Goal: Check status: Check status

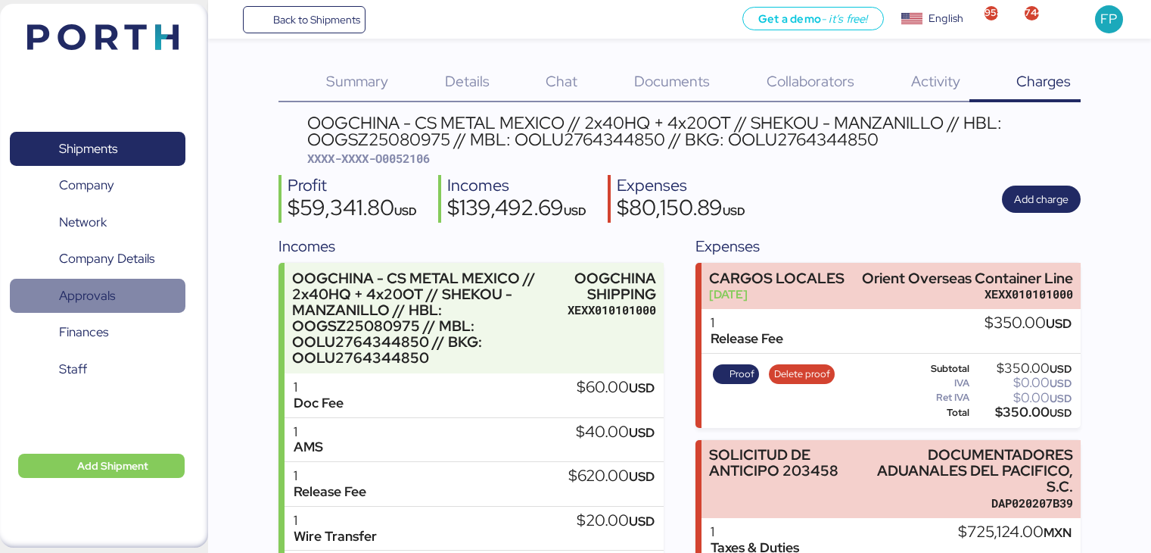
scroll to position [233, 0]
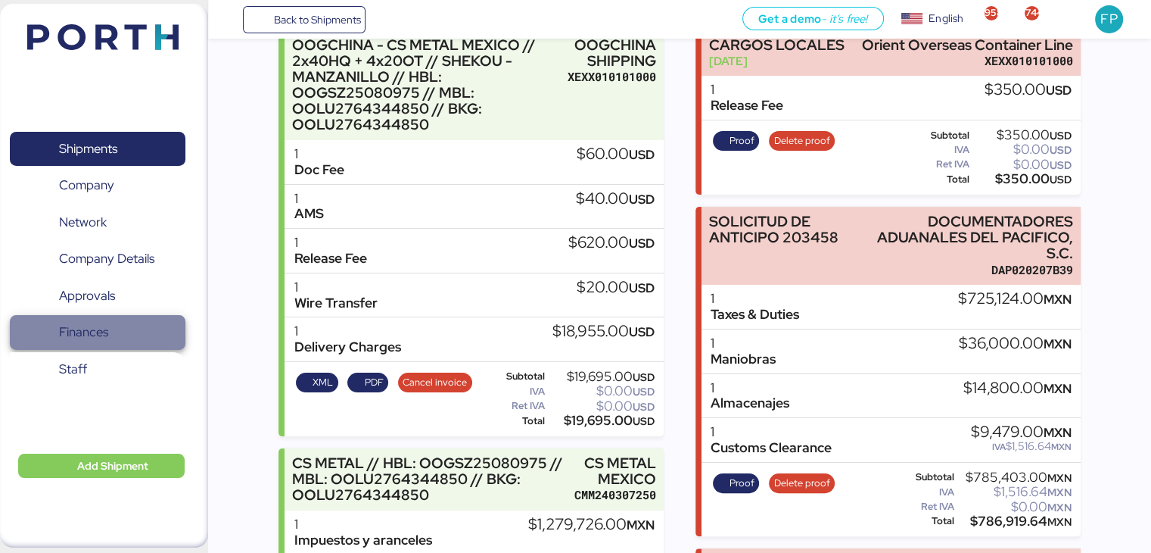
click at [103, 323] on span "Finances" at bounding box center [83, 332] width 49 height 22
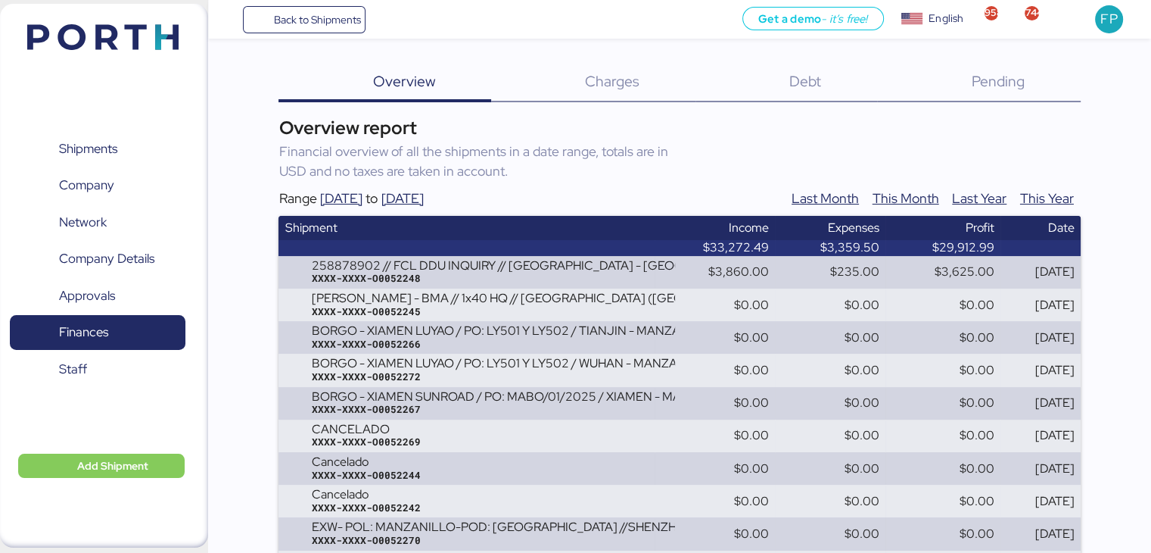
click at [811, 86] on span "Debt" at bounding box center [805, 81] width 32 height 20
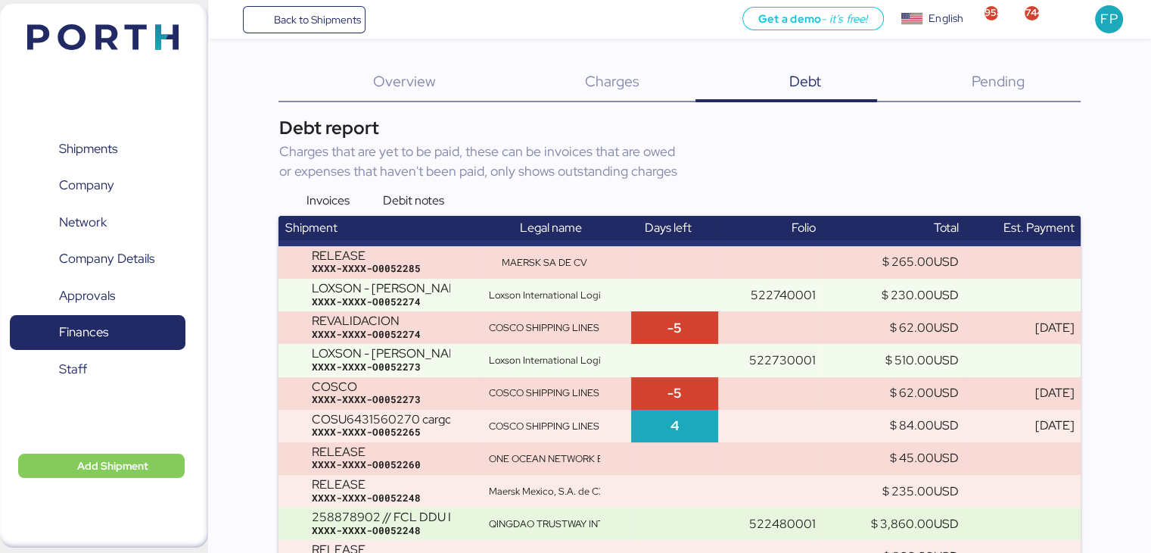
scroll to position [3348, 0]
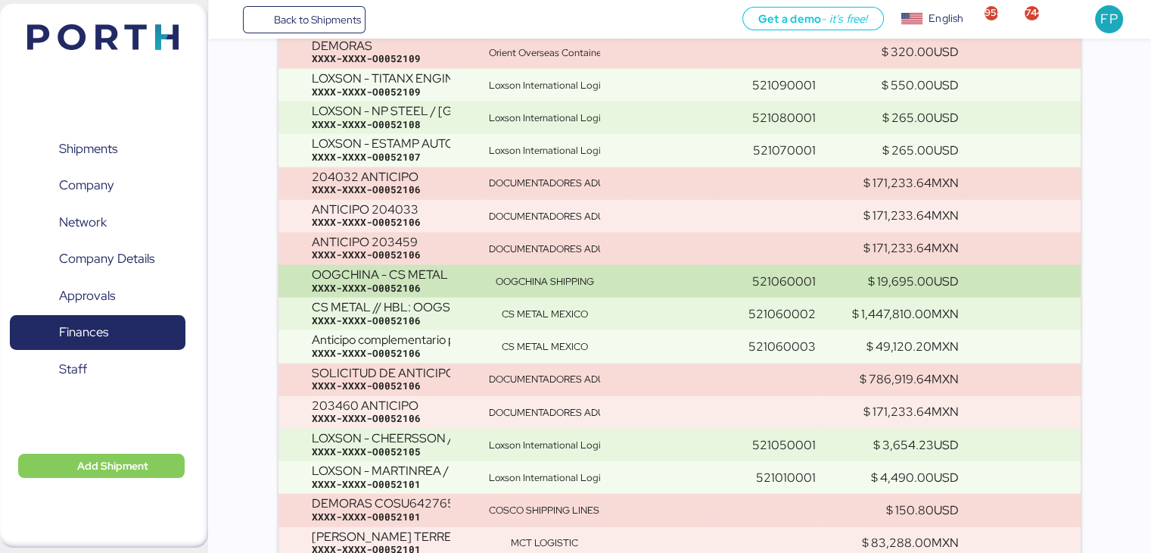
click at [640, 272] on td at bounding box center [674, 281] width 86 height 33
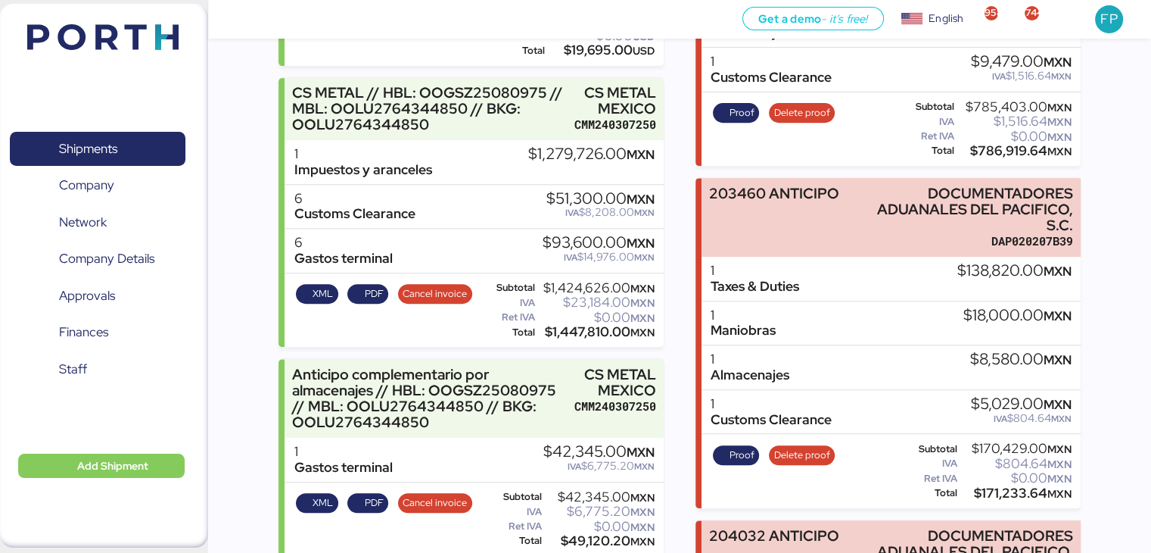
scroll to position [602, 0]
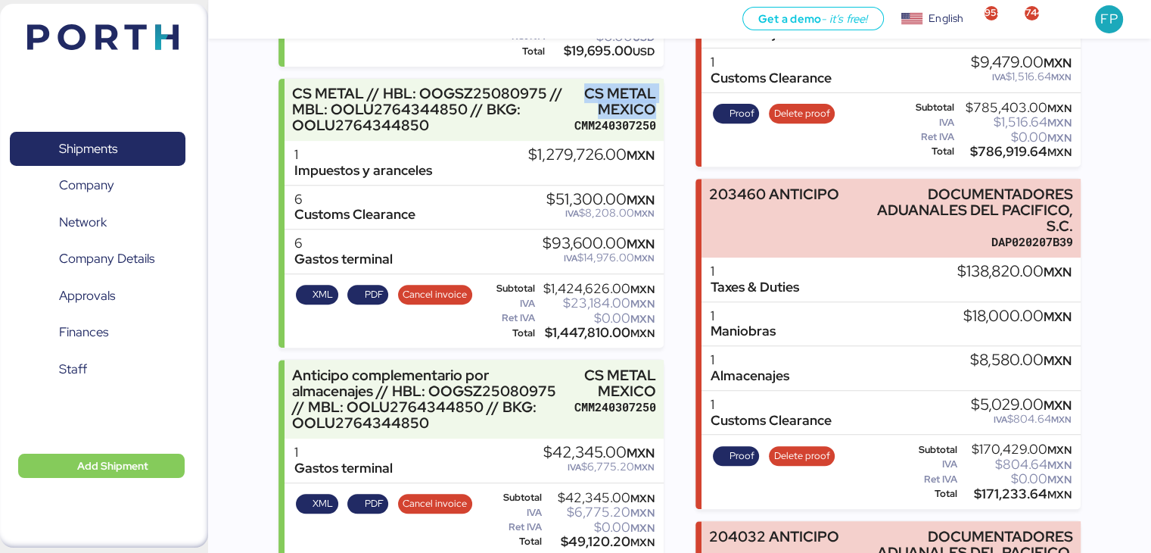
drag, startPoint x: 585, startPoint y: 84, endPoint x: 667, endPoint y: 113, distance: 86.7
copy div "CS METAL MEXICO"
click at [106, 157] on span "Shipments" at bounding box center [88, 149] width 58 height 22
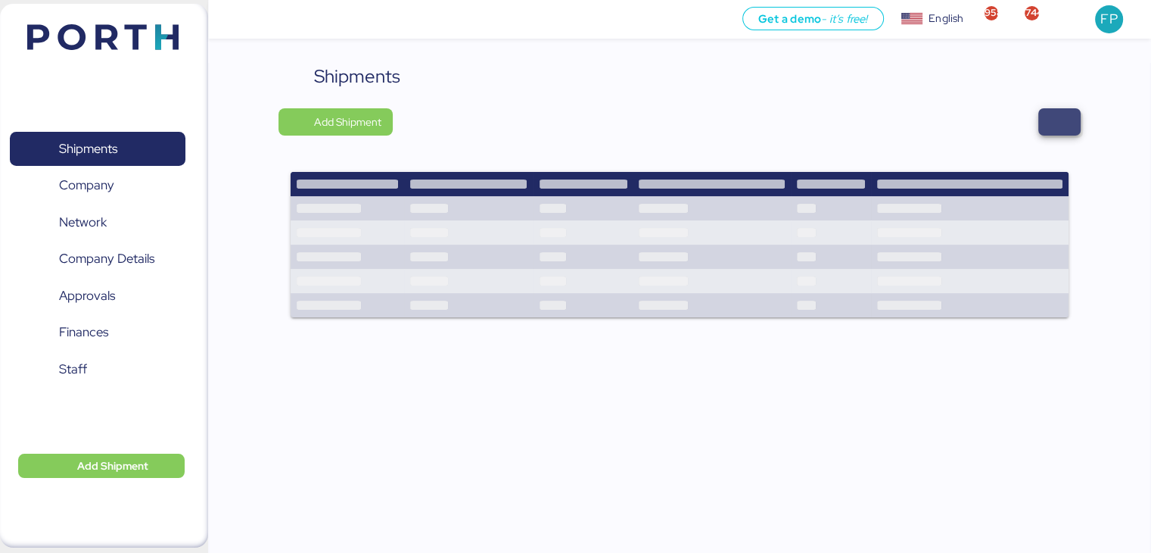
click at [1059, 121] on span "button" at bounding box center [1060, 121] width 18 height 21
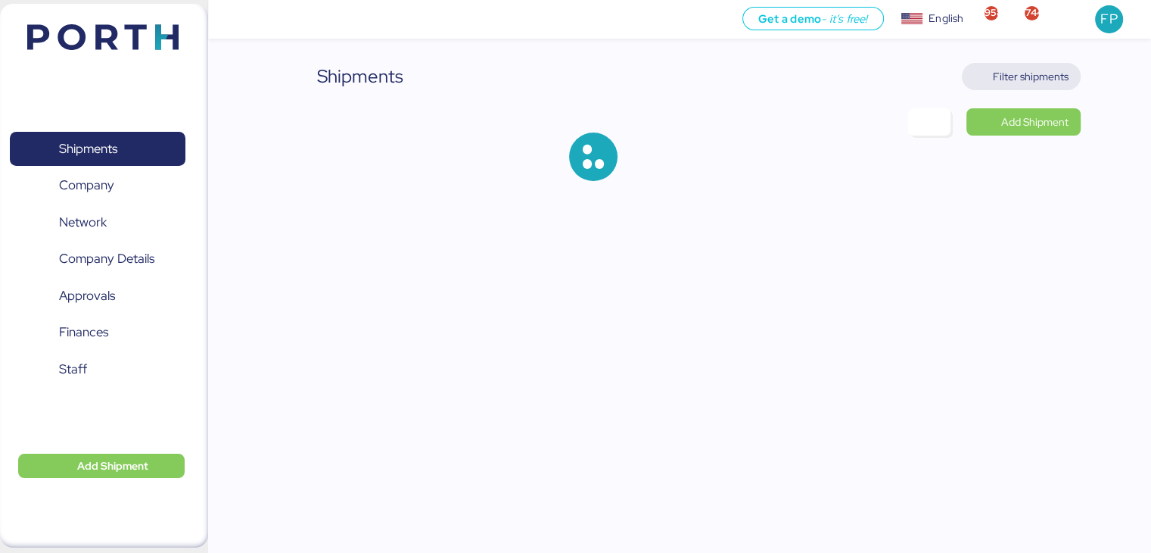
click at [1040, 73] on span "Filter shipments" at bounding box center [1031, 76] width 76 height 18
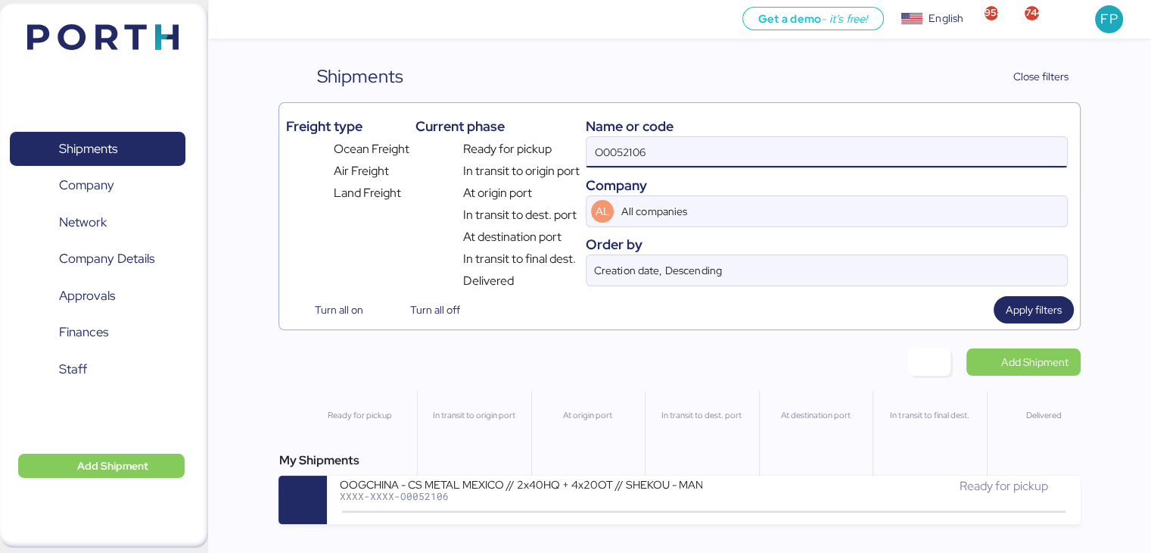
click at [619, 149] on input "O0052106" at bounding box center [827, 152] width 480 height 30
paste input "O0052101"
click at [619, 149] on input "O00O005210152106" at bounding box center [827, 152] width 480 height 30
paste input "52101"
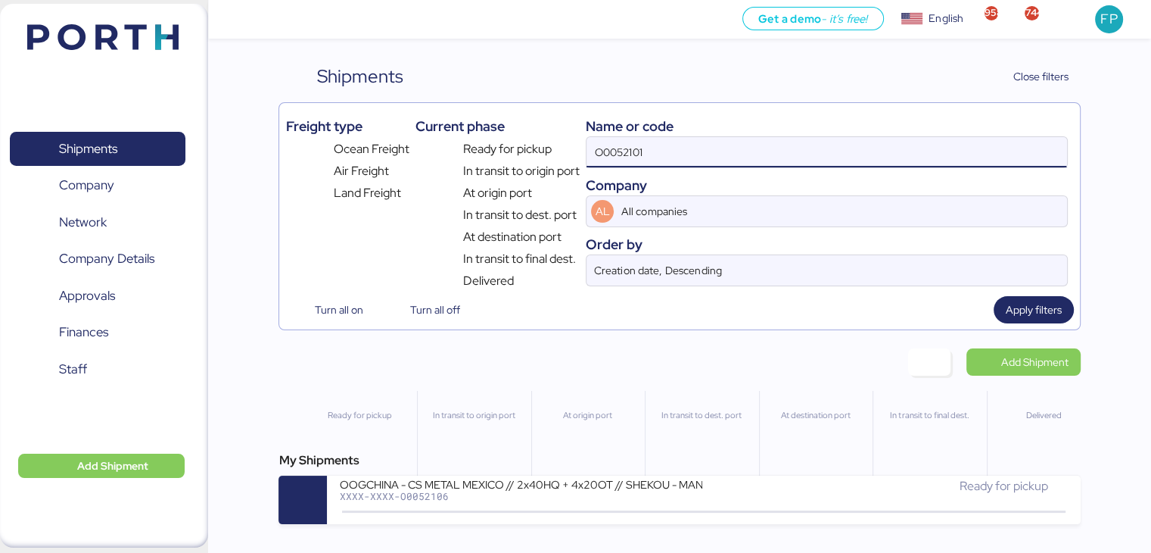
type input "O0052101"
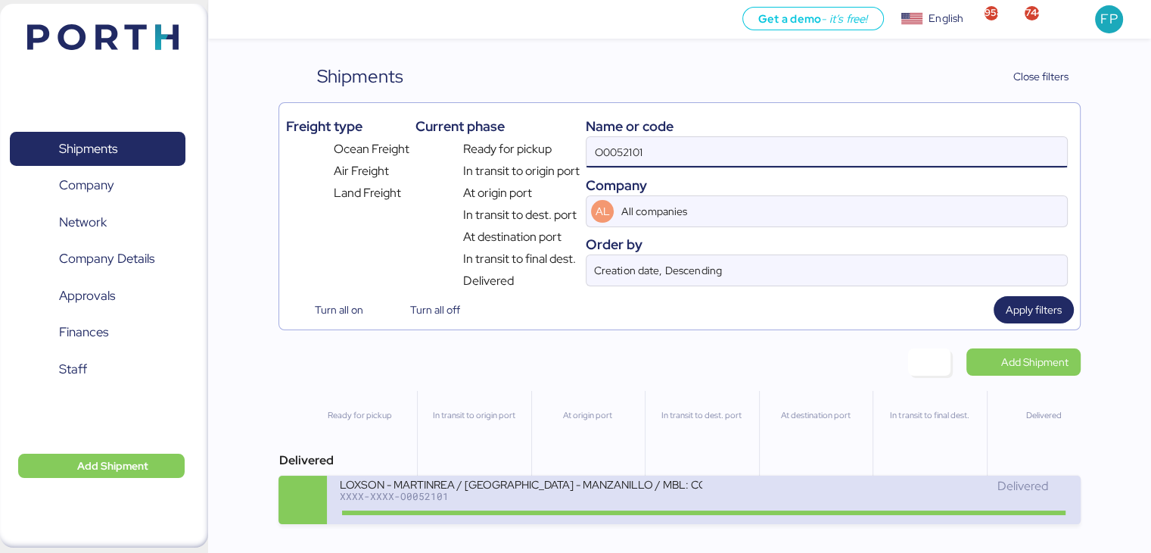
click at [537, 507] on div "LOXSON - MARTINREA / SHANGHAI - MANZANILLO / MBL: COSU6427659700 - HBL: KSSE250…" at bounding box center [521, 493] width 365 height 33
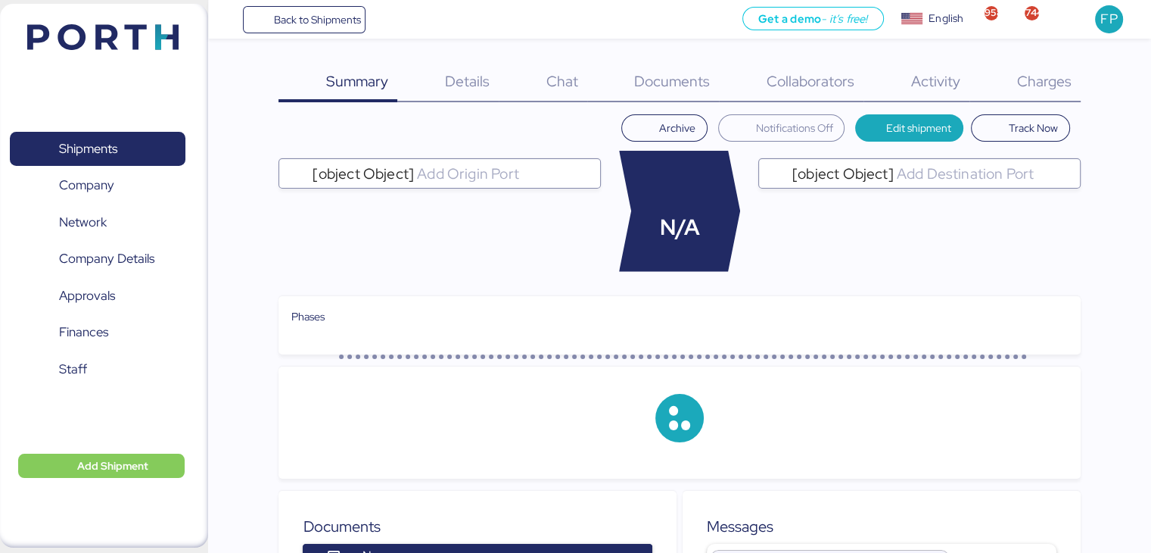
click at [1060, 92] on div "Charges 0" at bounding box center [1025, 82] width 111 height 39
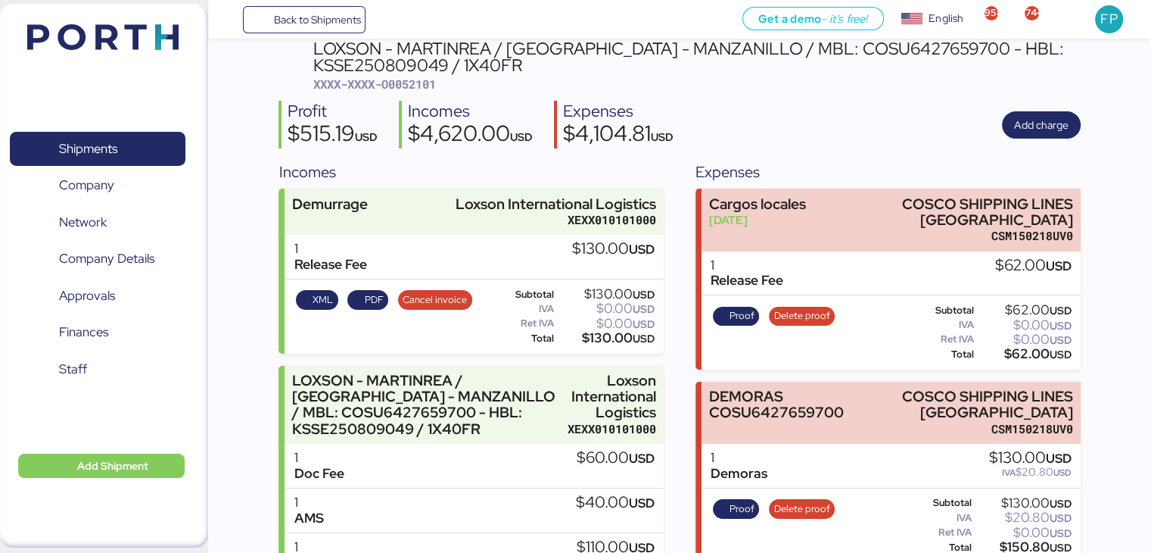
scroll to position [132, 0]
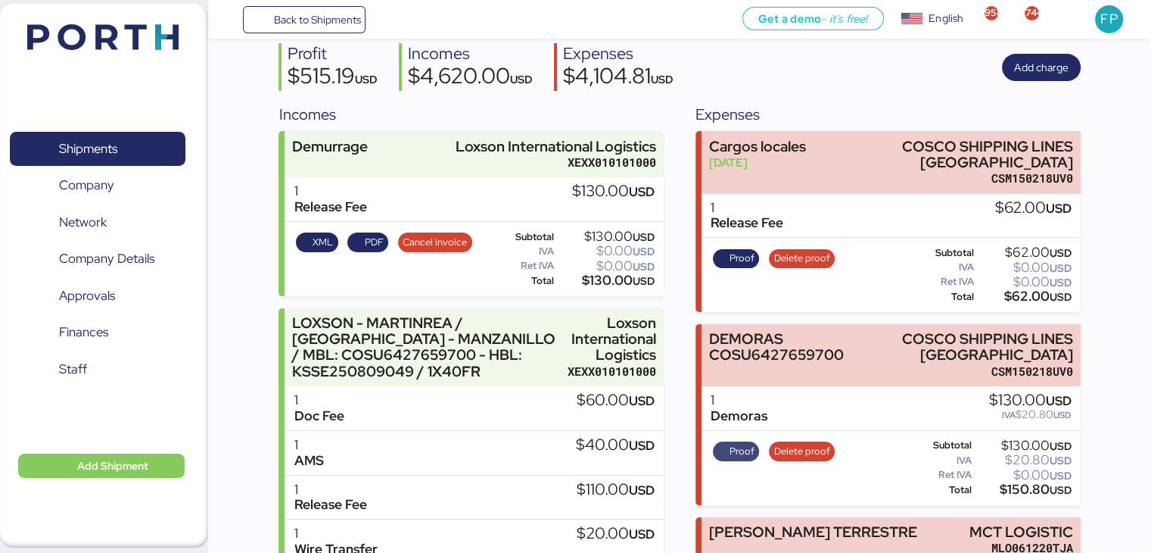
click at [739, 456] on span "Proof" at bounding box center [742, 451] width 25 height 17
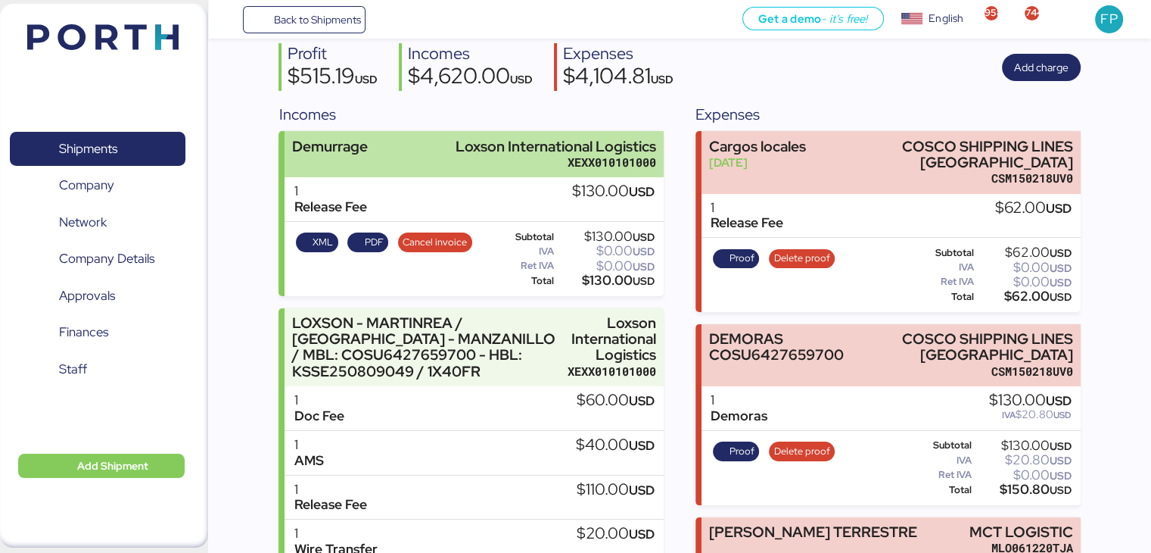
scroll to position [0, 0]
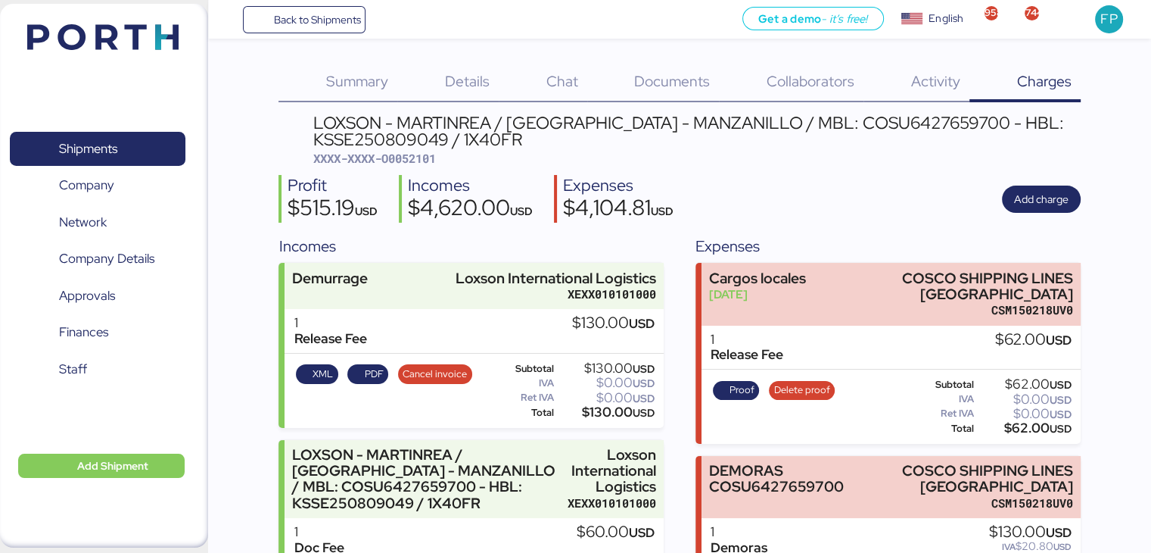
click at [823, 109] on div "Summary 0 Details 0 Chat 0 Documents 0 Collaborators 0 Activity 0 Charges 0 LOX…" at bounding box center [680, 460] width 802 height 795
copy div "COSU6427659700"
